Goal: Task Accomplishment & Management: Complete application form

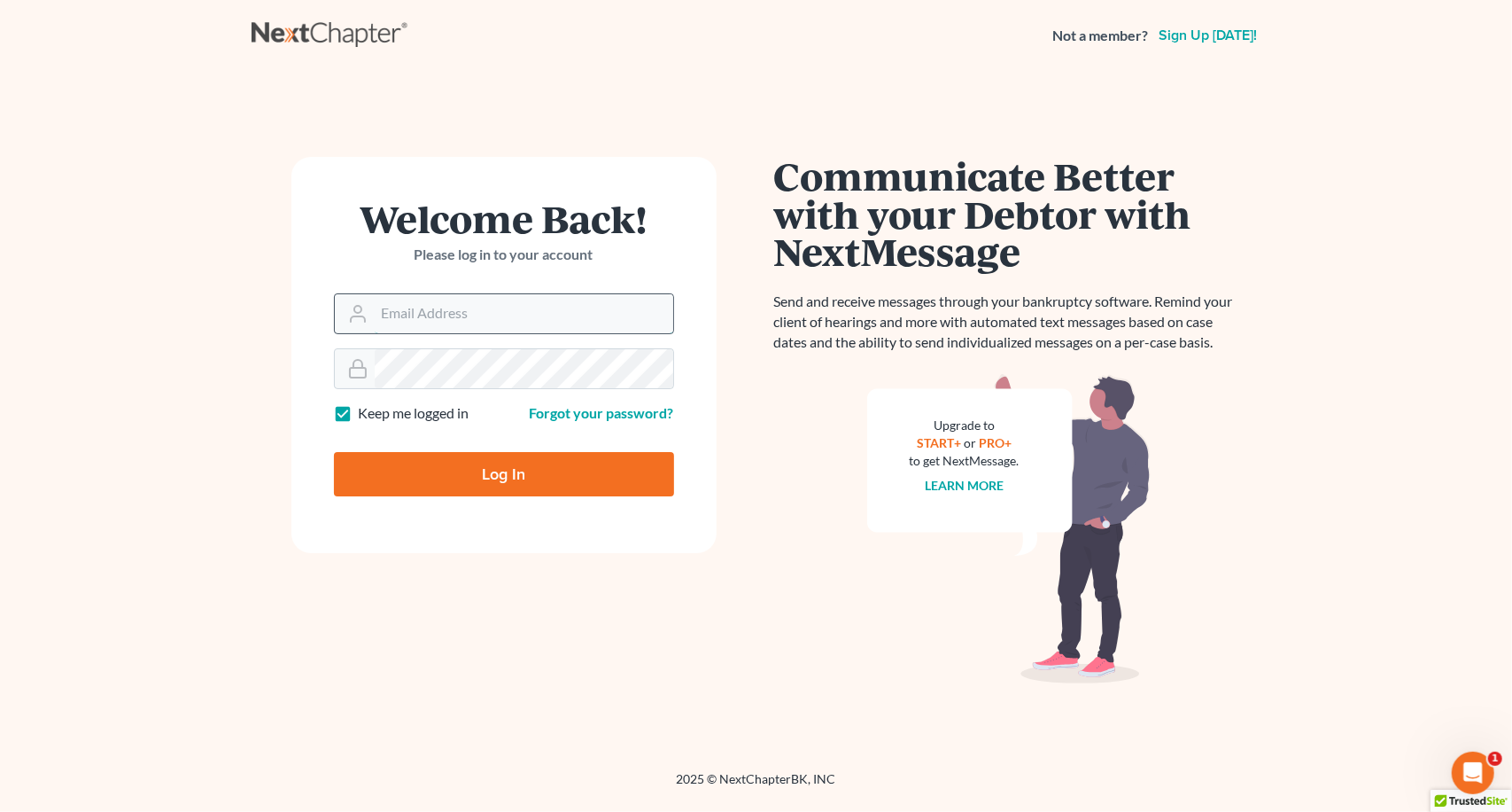
click at [521, 313] on input "Email Address" at bounding box center [524, 314] width 299 height 39
type input "[PERSON_NAME][EMAIL_ADDRESS][DOMAIN_NAME]"
type input "Thinking..."
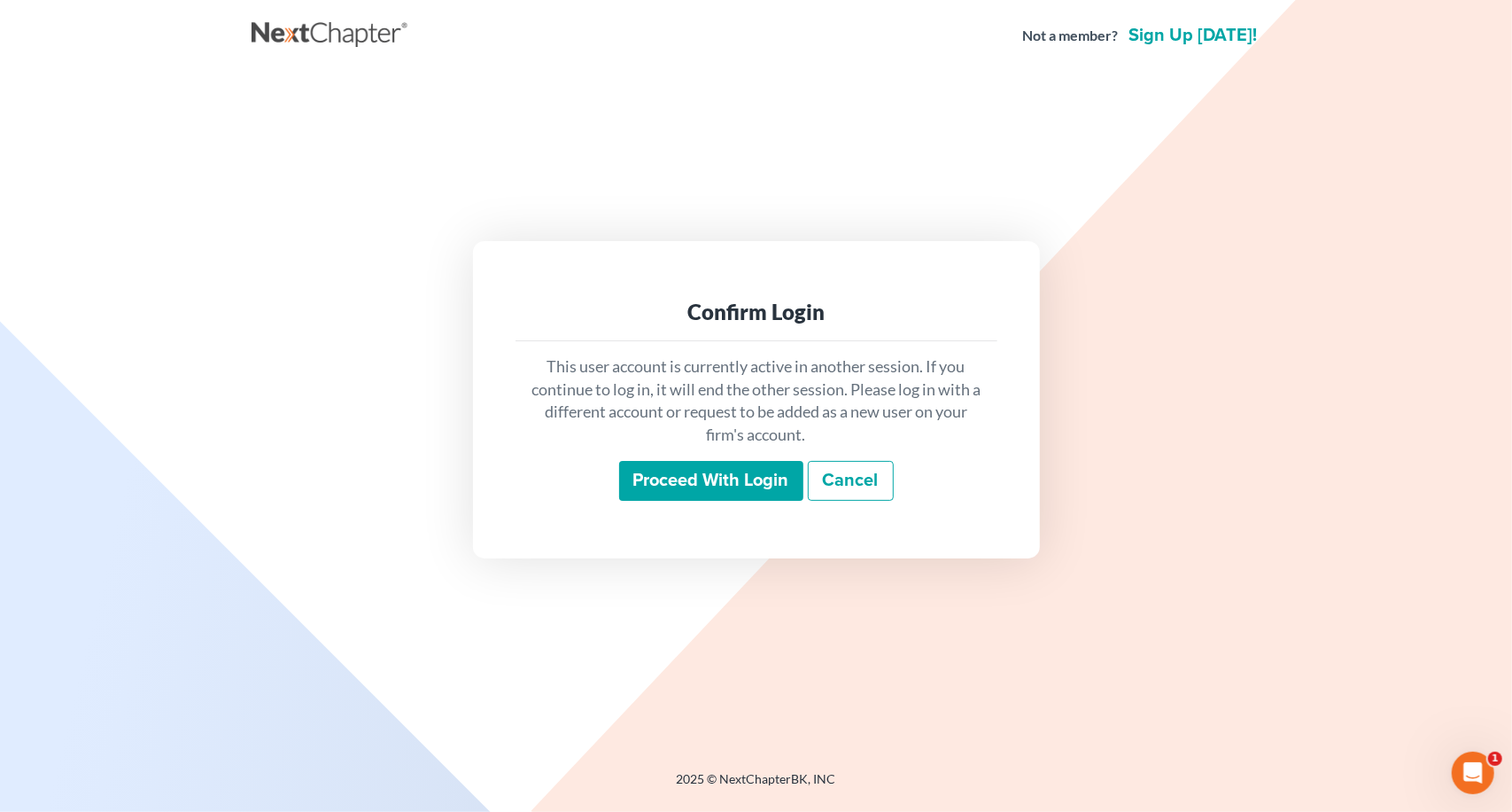
click at [766, 493] on input "Proceed with login" at bounding box center [711, 481] width 185 height 40
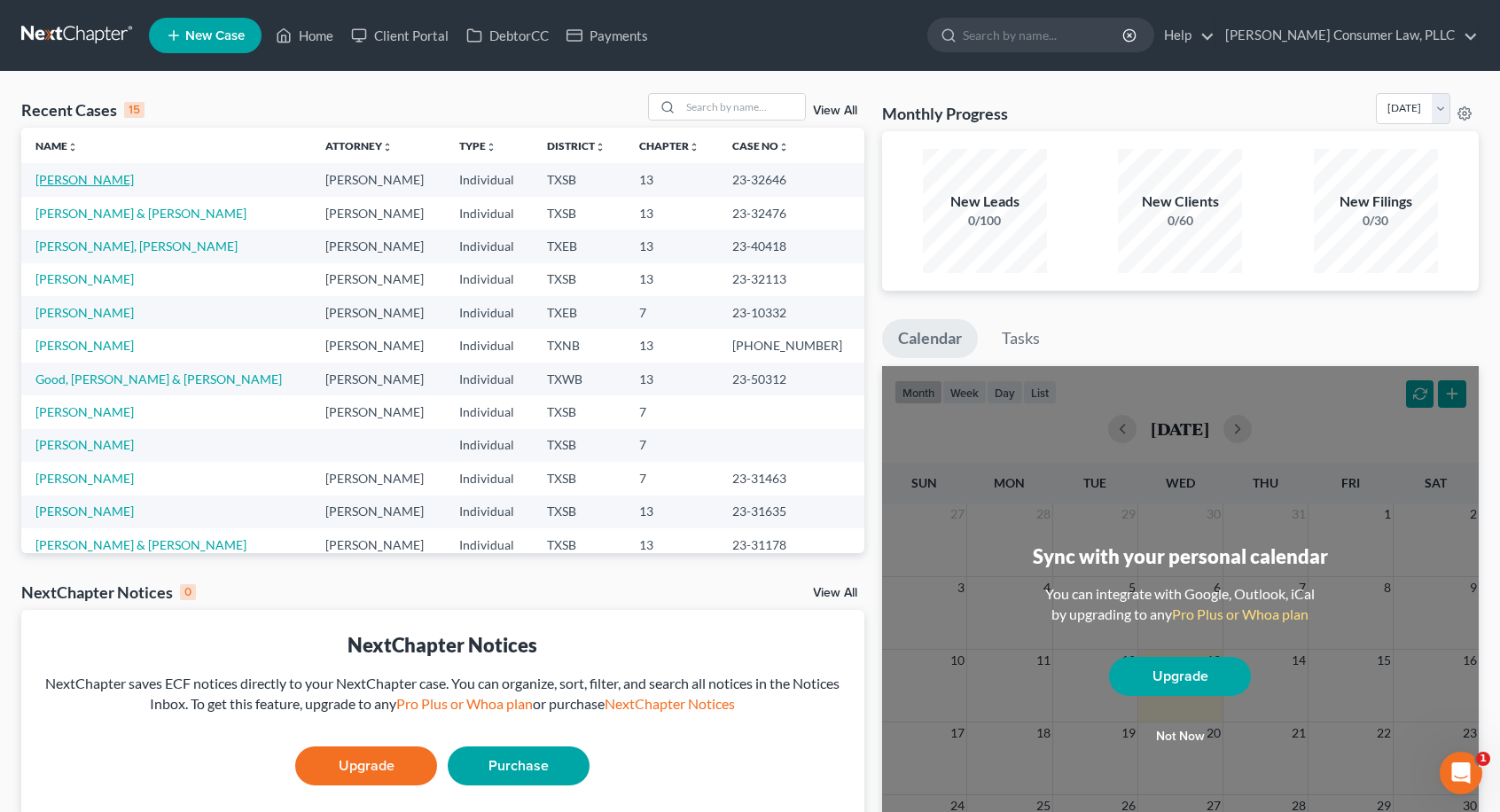
click at [109, 185] on link "Grover, Monique" at bounding box center [84, 179] width 98 height 15
select select "4"
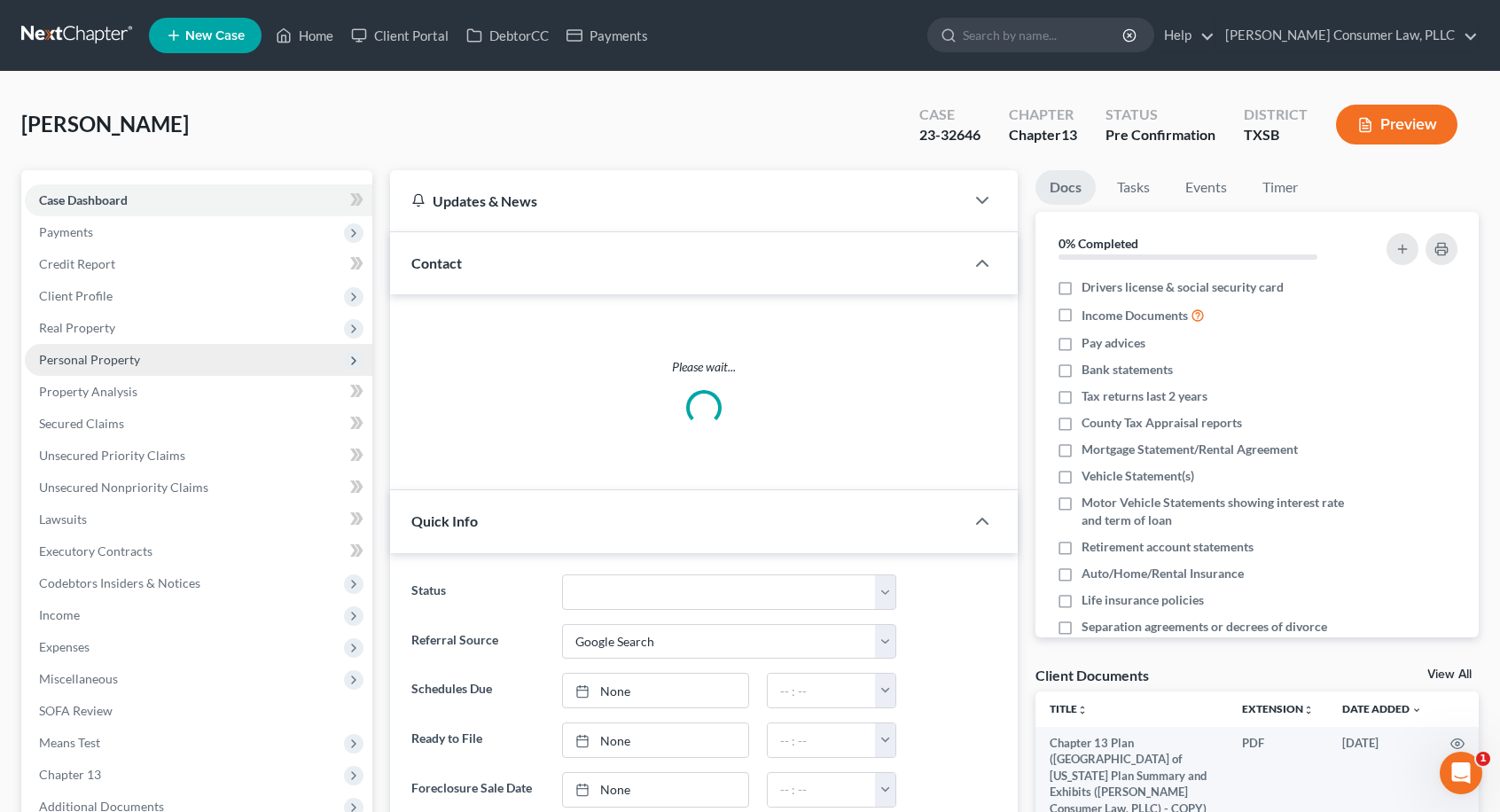
scroll to position [304, 0]
click at [144, 357] on span "Personal Property" at bounding box center [198, 360] width 348 height 32
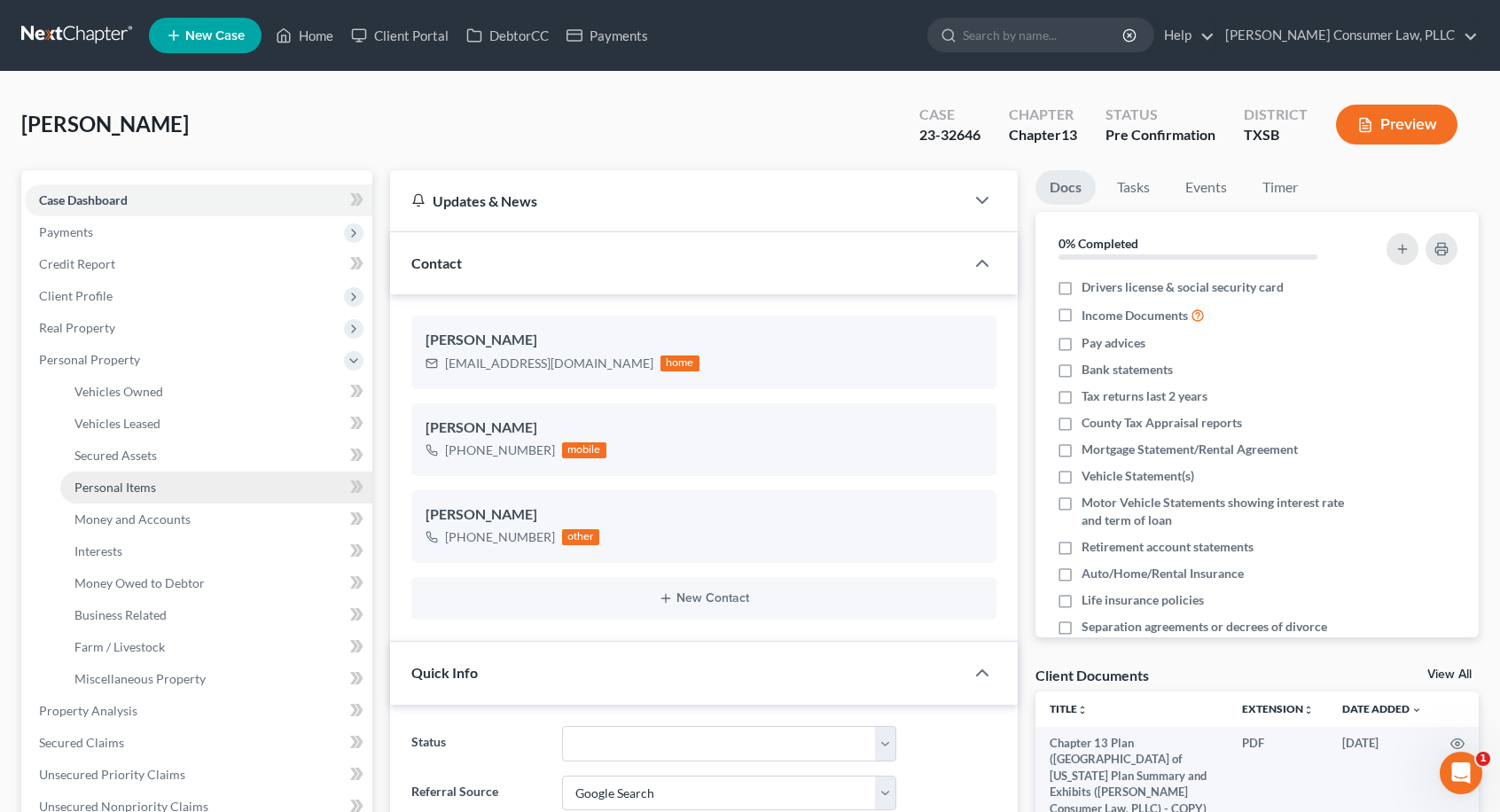
click at [153, 483] on span "Personal Items" at bounding box center [114, 487] width 82 height 15
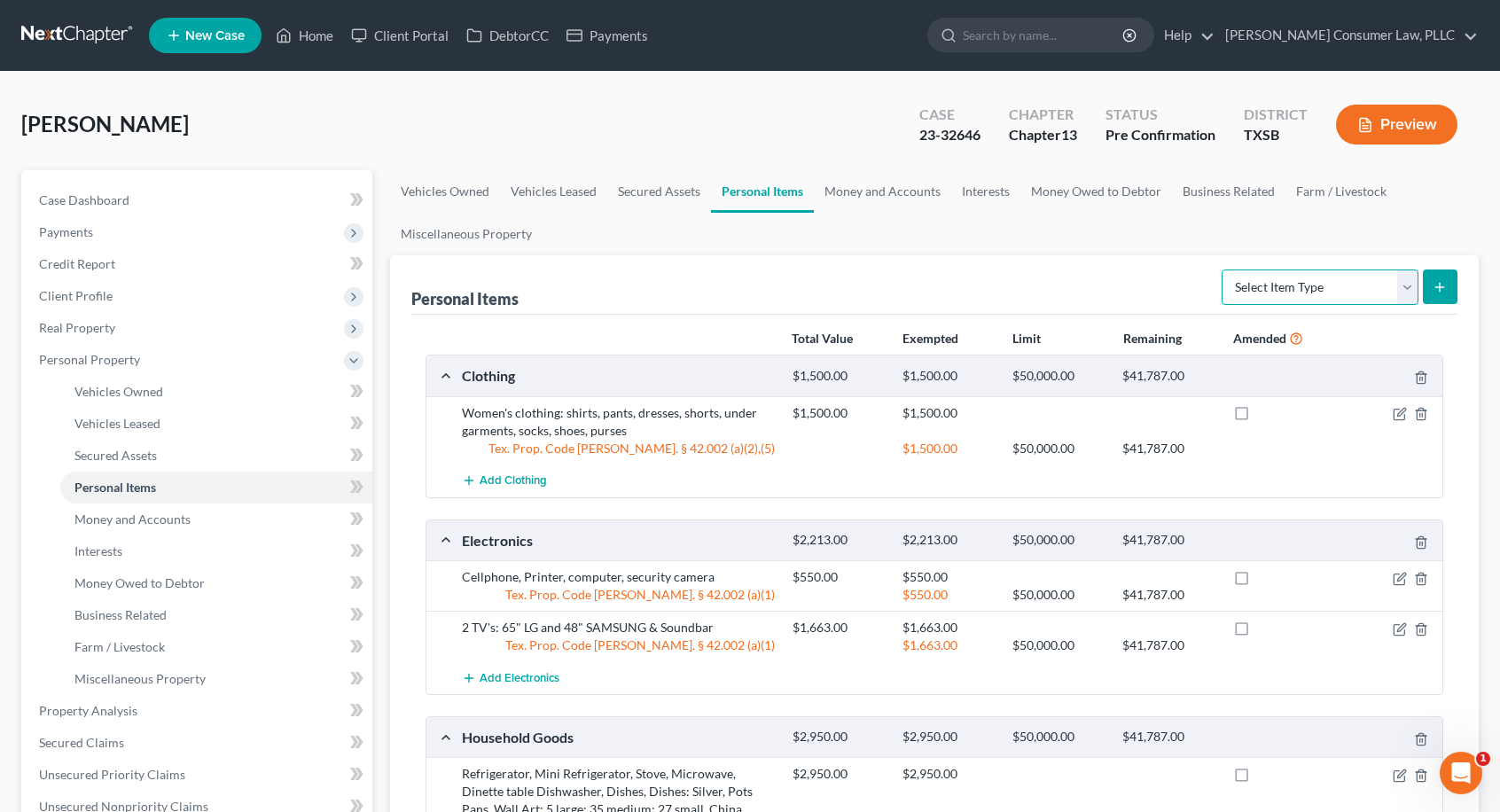
drag, startPoint x: 1398, startPoint y: 283, endPoint x: 1384, endPoint y: 297, distance: 19.8
click at [1398, 283] on select "Select Item Type Clothing Collectibles Of Value Electronics Firearms Household …" at bounding box center [1321, 287] width 197 height 36
select select "clothing"
click at [1224, 269] on select "Select Item Type Clothing Collectibles Of Value Electronics Firearms Household …" at bounding box center [1321, 287] width 197 height 36
click at [1436, 283] on icon "submit" at bounding box center [1439, 287] width 14 height 14
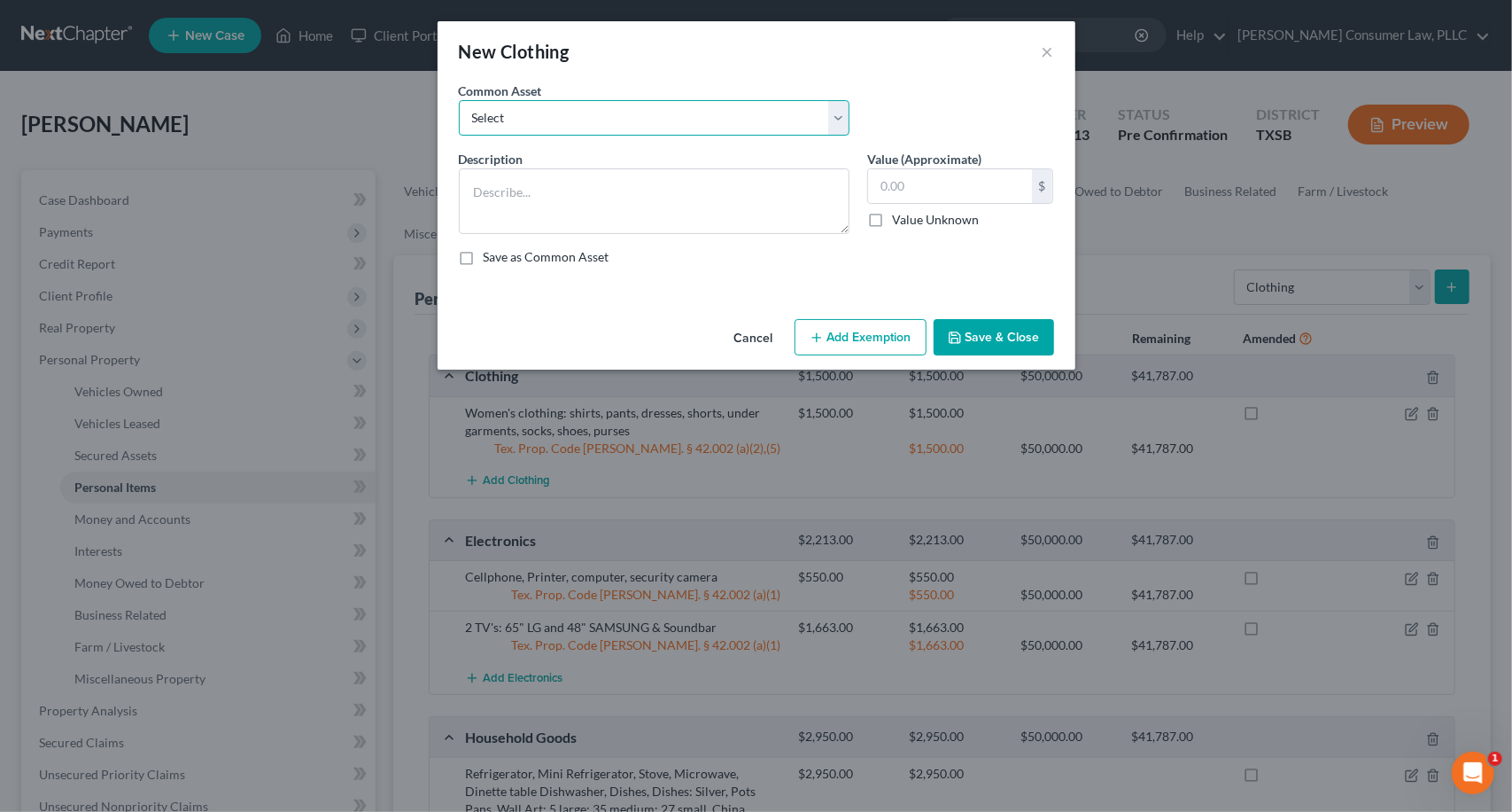
drag, startPoint x: 846, startPoint y: 113, endPoint x: 785, endPoint y: 126, distance: 62.4
click at [846, 113] on select "Select Women's clothing: shirts, pants, dresses, skirts, shorts, under garments…" at bounding box center [654, 118] width 391 height 36
select select "1"
click at [459, 100] on select "Select Women's clothing: shirts, pants, dresses, skirts, shorts, under garments…" at bounding box center [654, 118] width 391 height 36
type textarea "Women's clothing: shirts, pants, dresses, shorts, under garments, socks, shoes,…"
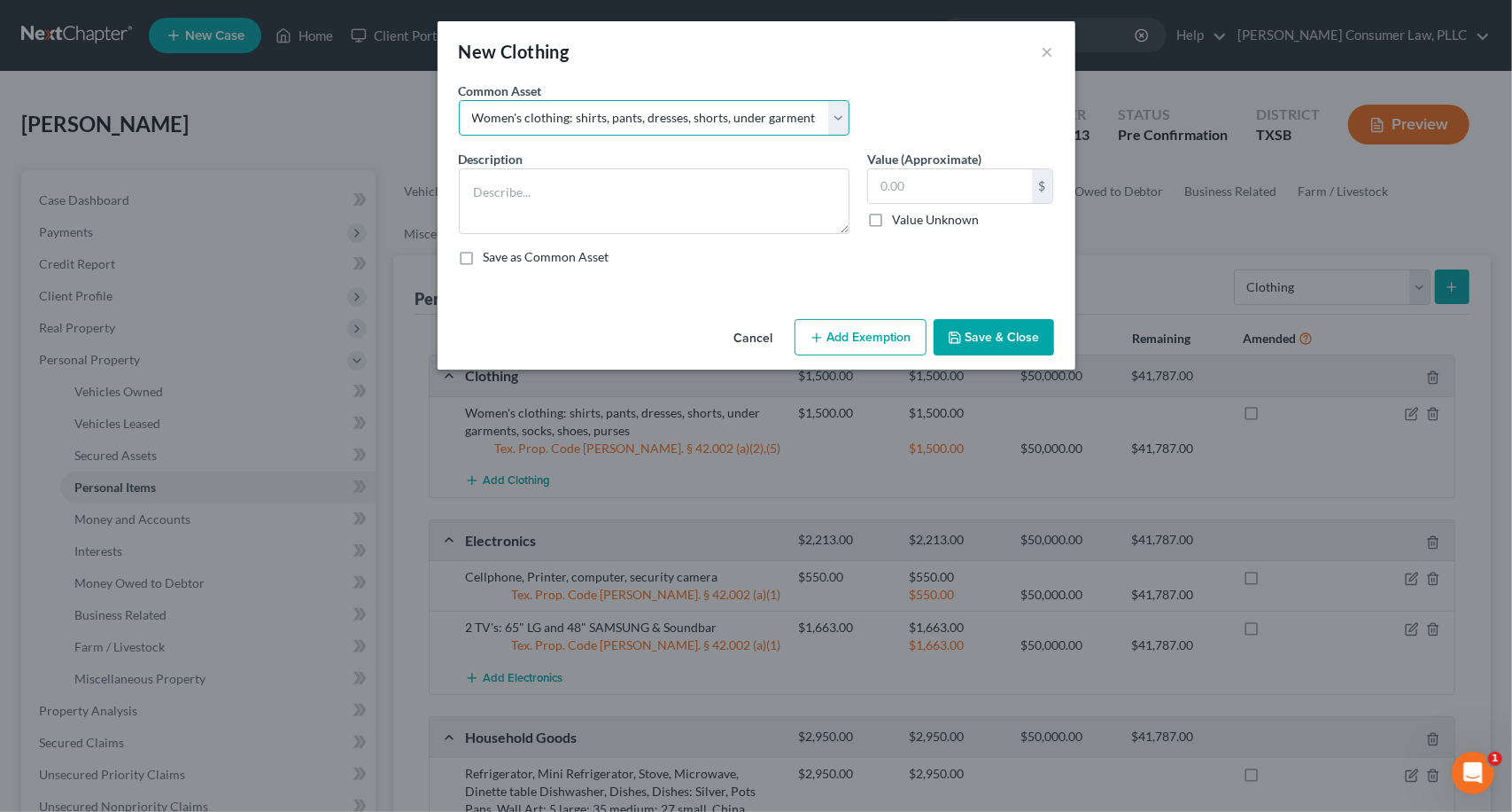
type input "200.00"
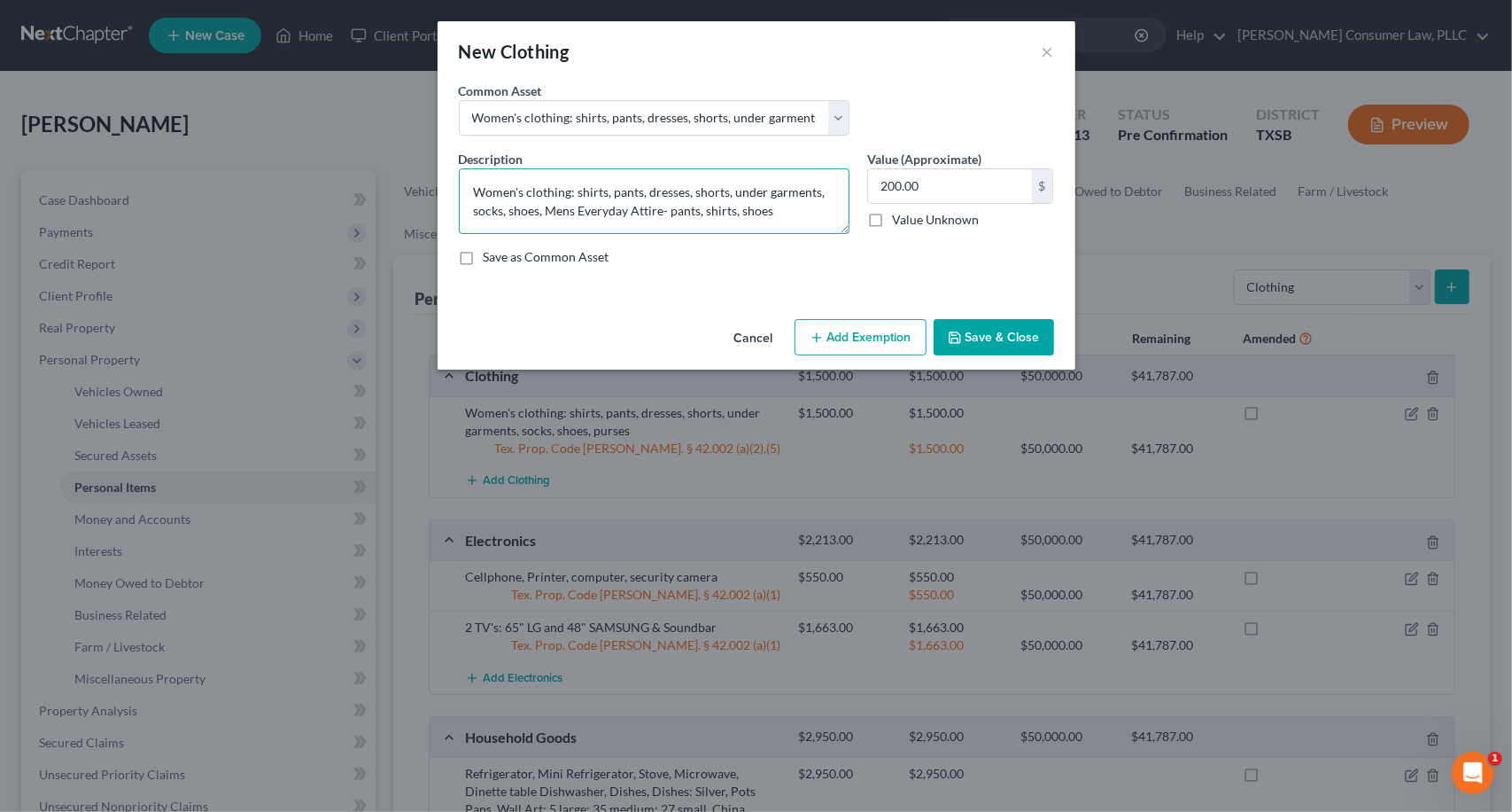
drag, startPoint x: 784, startPoint y: 215, endPoint x: 417, endPoint y: 170, distance: 369.7
click at [417, 170] on div "New Clothing × An exemption set must first be selected from the Filing Informat…" at bounding box center [756, 406] width 1512 height 812
click at [737, 333] on button "Cancel" at bounding box center [754, 338] width 67 height 36
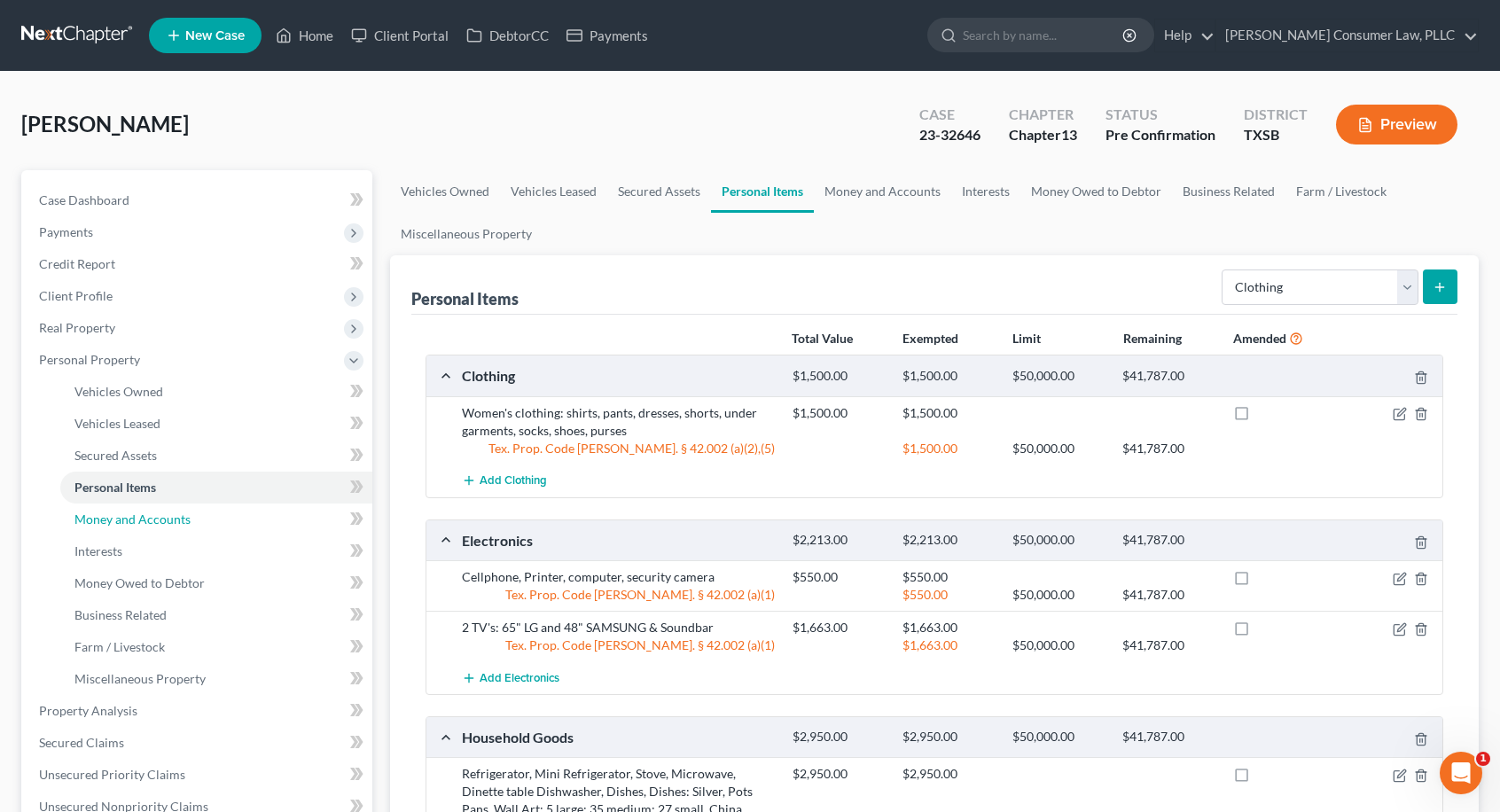
drag, startPoint x: 159, startPoint y: 518, endPoint x: 395, endPoint y: 511, distance: 236.1
click at [159, 518] on span "Money and Accounts" at bounding box center [132, 519] width 116 height 15
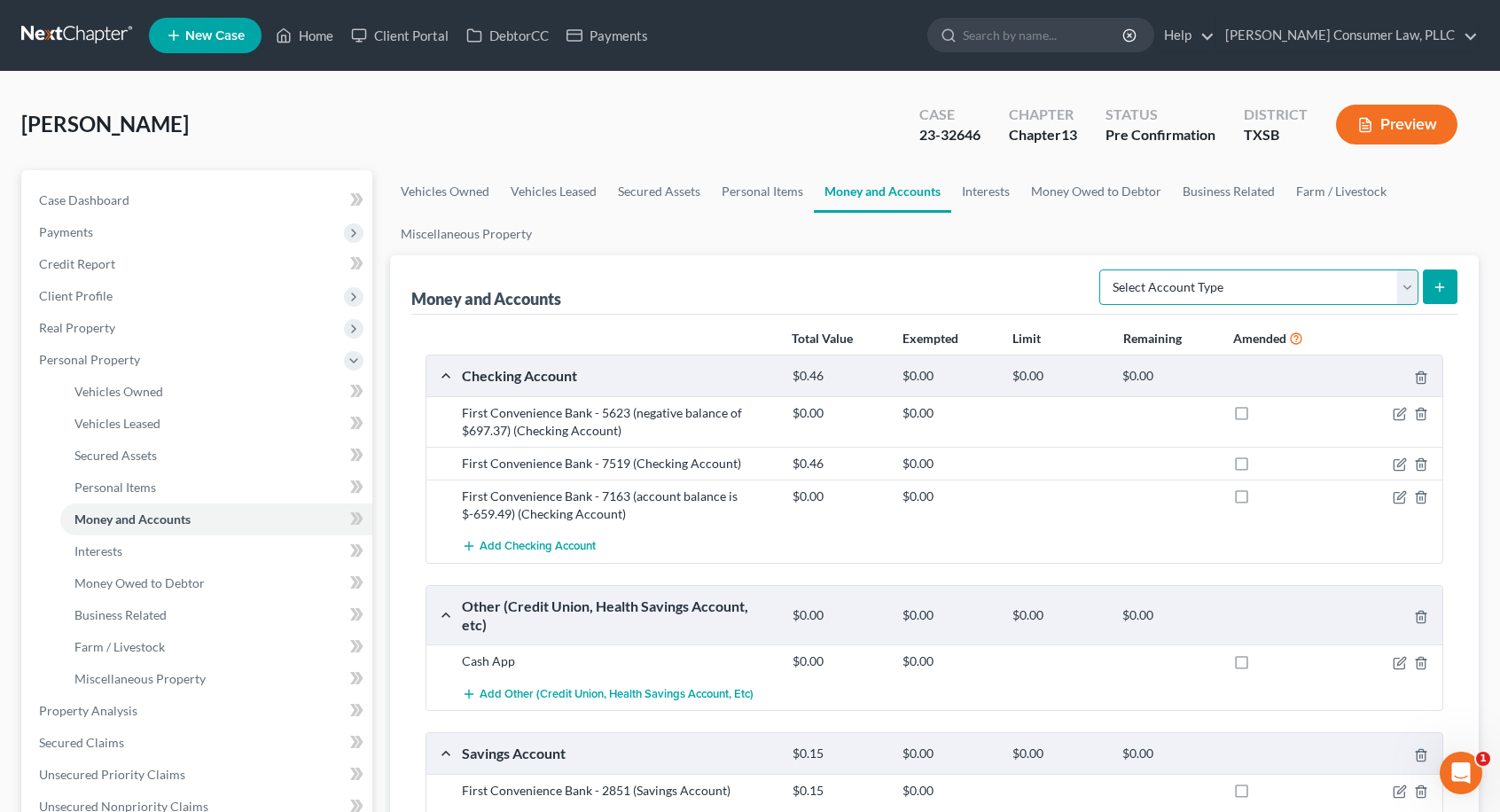
click at [1410, 293] on select "Select Account Type Brokerage Cash on Hand Certificates of Deposit Checking Acc…" at bounding box center [1259, 287] width 319 height 36
select select "other"
click at [1104, 269] on select "Select Account Type Brokerage Cash on Hand Certificates of Deposit Checking Acc…" at bounding box center [1259, 287] width 319 height 36
click at [1430, 283] on button "submit" at bounding box center [1440, 286] width 35 height 35
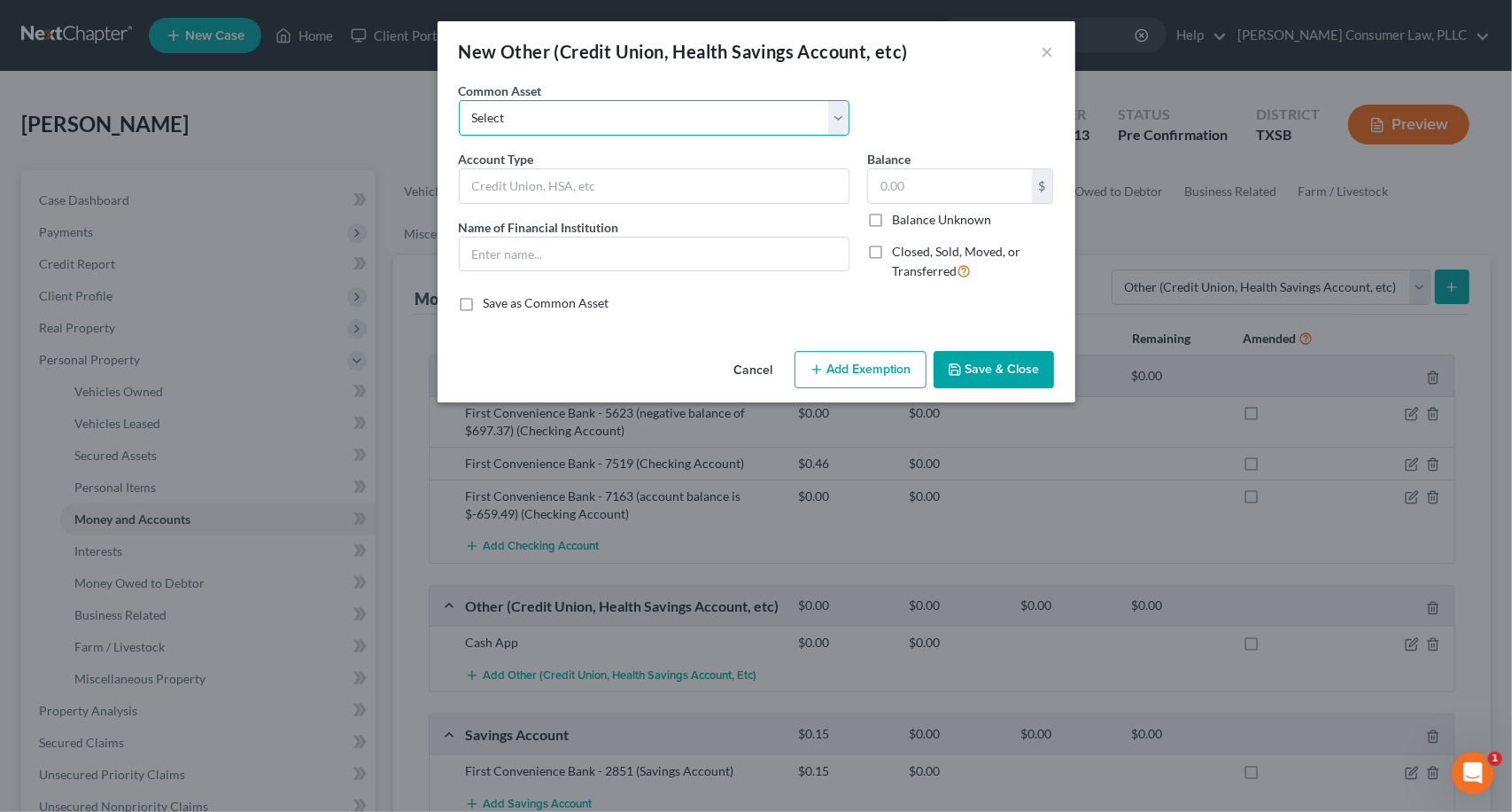
click at [838, 123] on select "Select Cash App Account Paypal P2P Money Transfer Services CashApp P2P Money Tr…" at bounding box center [654, 118] width 391 height 36
select select "10"
click at [459, 100] on select "Select Cash App Account Paypal P2P Money Transfer Services CashApp P2P Money Tr…" at bounding box center [654, 118] width 391 height 36
type input "PayPal/P2P Money Transfer Services"
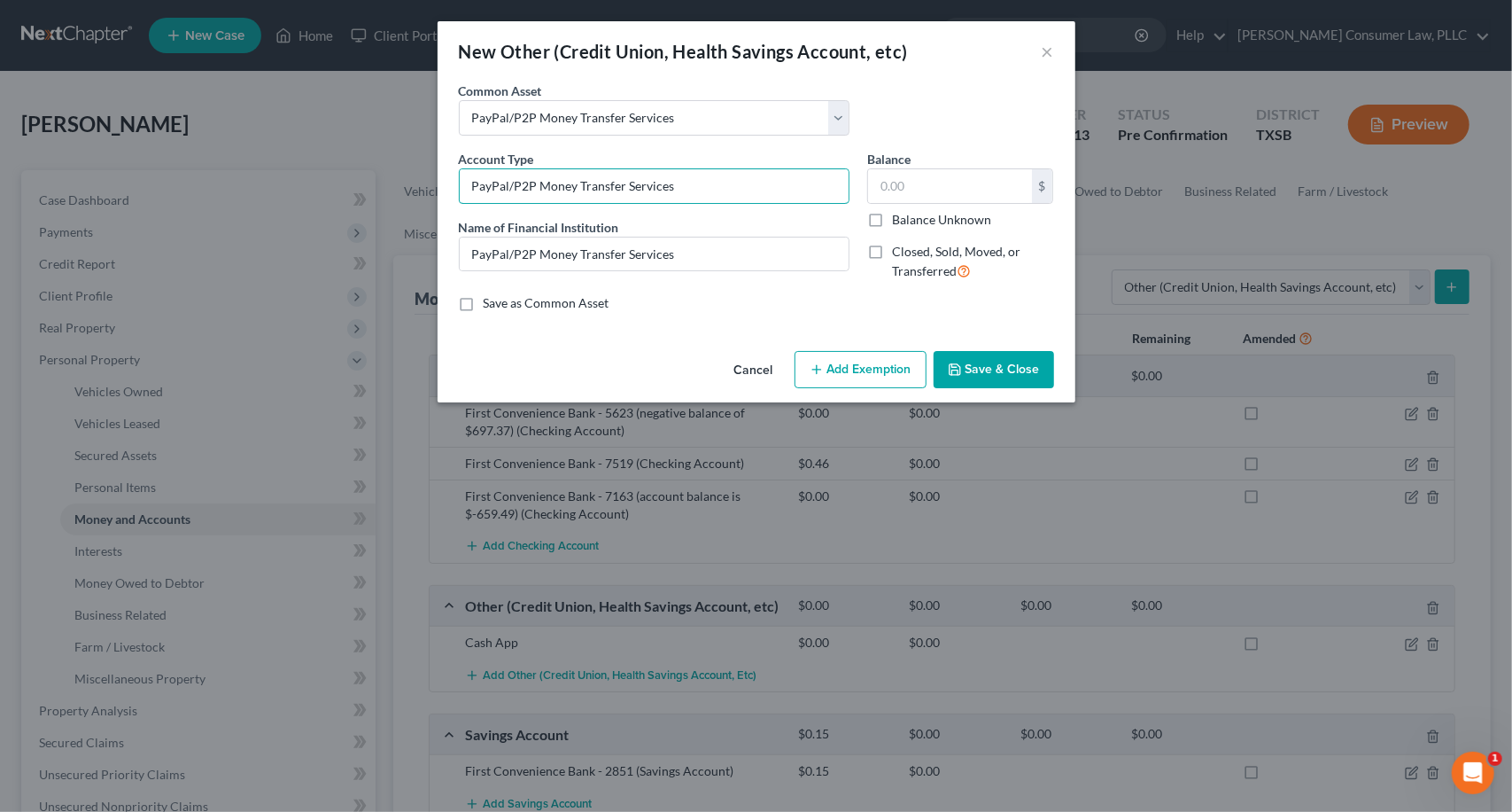
drag, startPoint x: 729, startPoint y: 188, endPoint x: 427, endPoint y: 186, distance: 302.0
click at [427, 186] on div "New Other (Credit Union, Health Savings Account, etc) × An exemption set must f…" at bounding box center [756, 406] width 1512 height 812
click at [838, 114] on select "Select Cash App Account Paypal P2P Money Transfer Services CashApp P2P Money Tr…" at bounding box center [654, 118] width 391 height 36
select select "6"
click at [459, 100] on select "Select Cash App Account Paypal P2P Money Transfer Services CashApp P2P Money Tr…" at bounding box center [654, 118] width 391 height 36
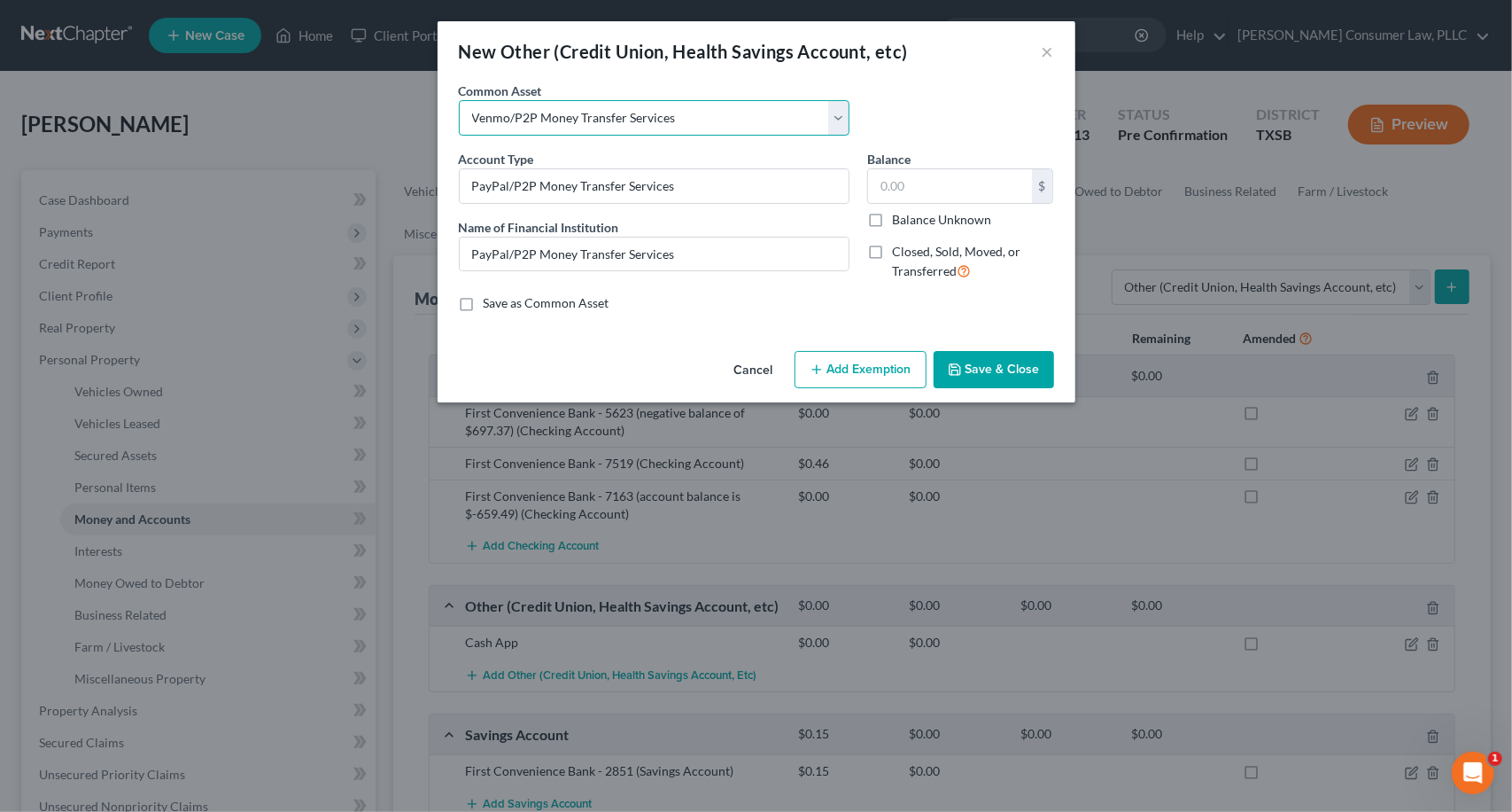
type input "Venmo/P2P Money Transfer Services"
type input "0"
drag, startPoint x: 714, startPoint y: 190, endPoint x: 448, endPoint y: 186, distance: 266.0
click at [448, 186] on div "An exemption set must first be selected from the Filing Information section. Co…" at bounding box center [756, 213] width 638 height 263
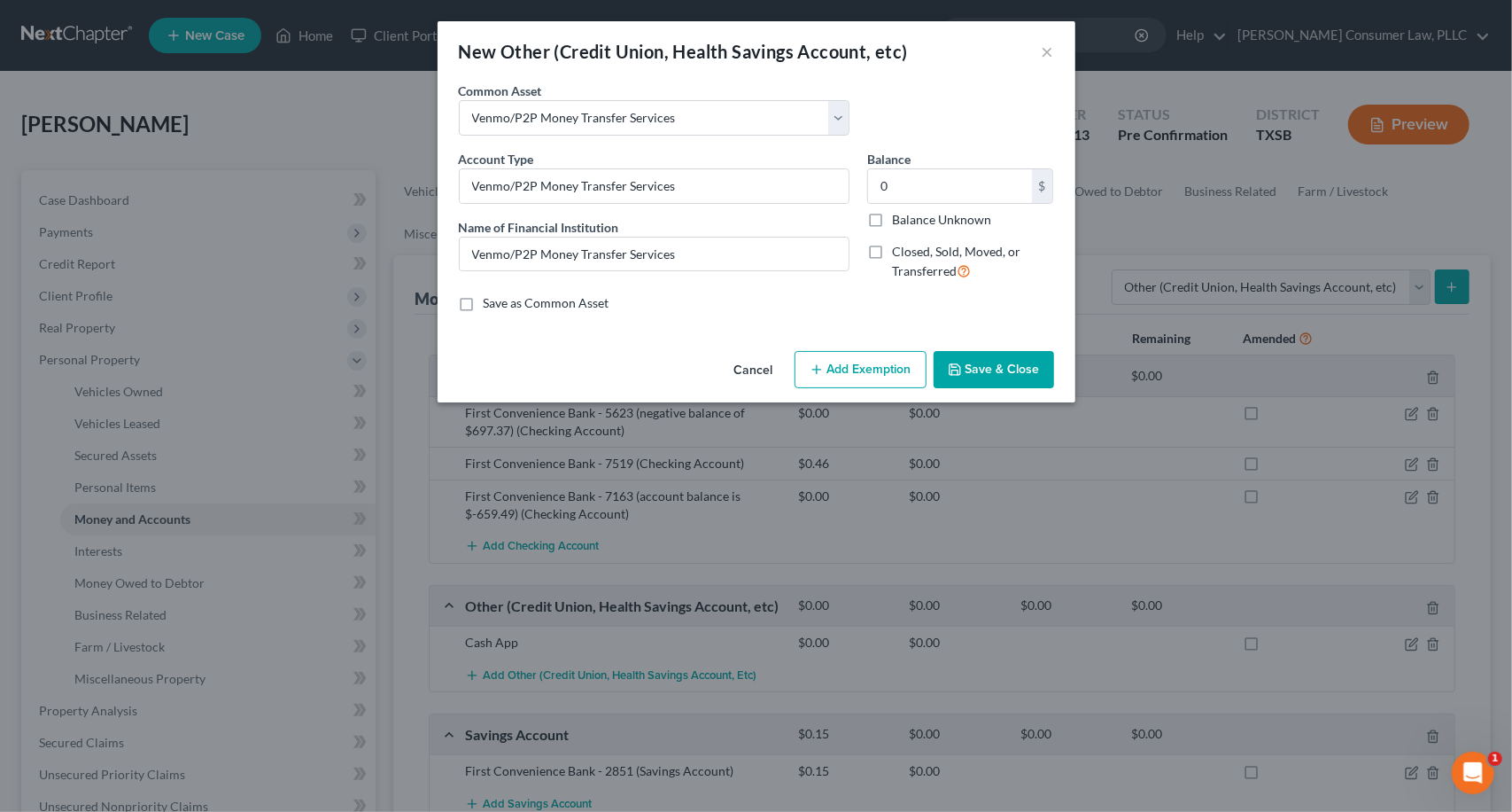
click at [831, 63] on div "New Other (Credit Union, Health Savings Account, etc)" at bounding box center [683, 52] width 449 height 24
click at [1042, 53] on button "×" at bounding box center [1048, 51] width 12 height 22
